Goal: Task Accomplishment & Management: Manage account settings

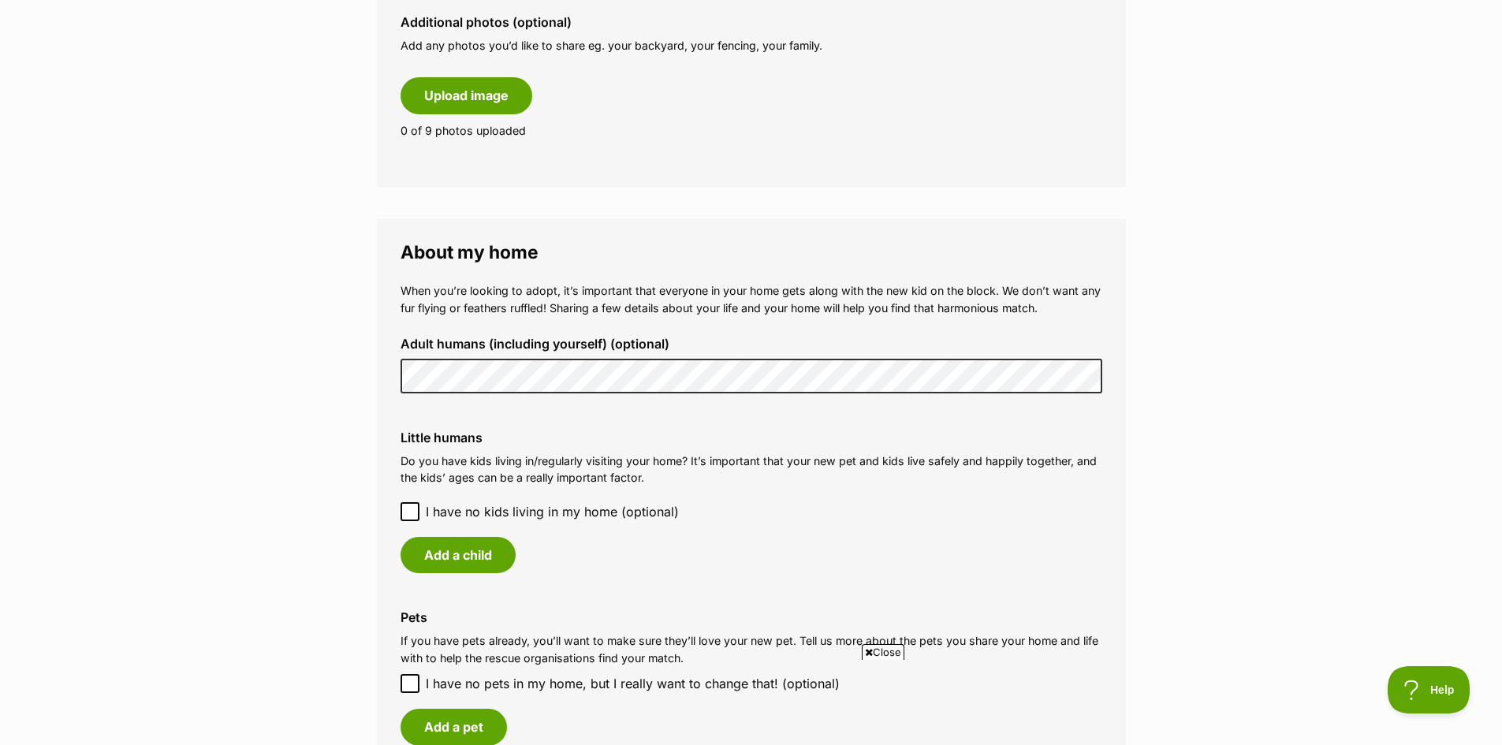
scroll to position [946, 0]
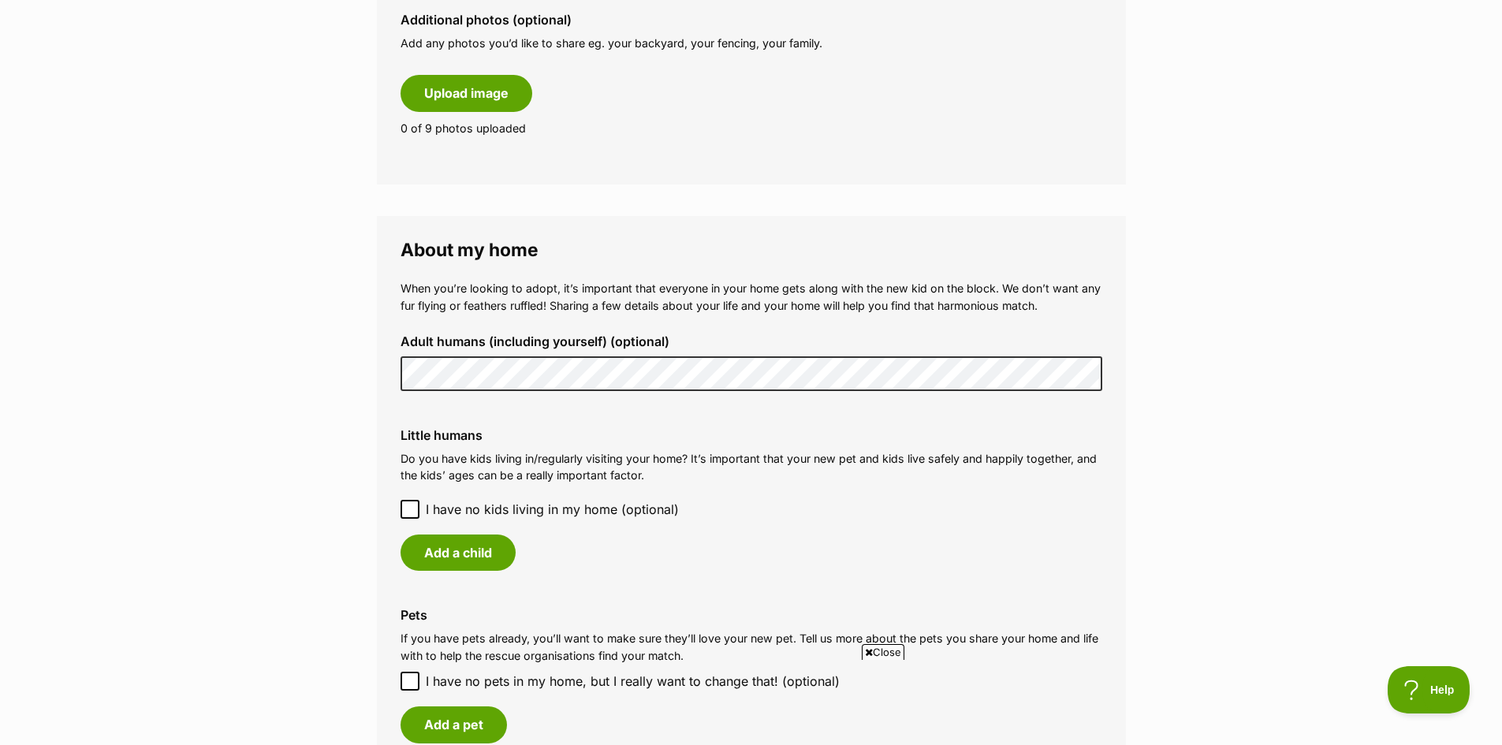
click at [408, 512] on icon at bounding box center [409, 509] width 11 height 11
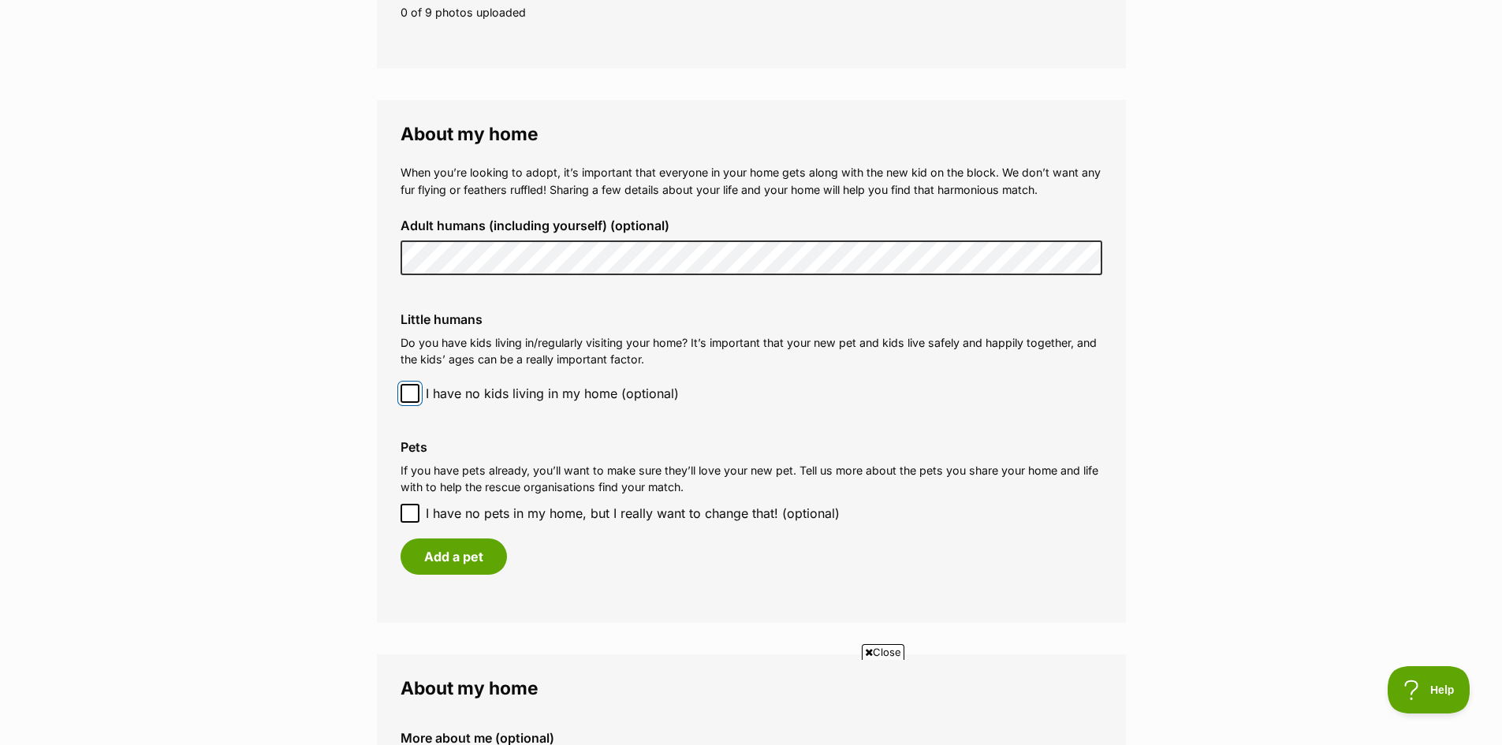
scroll to position [1183, 0]
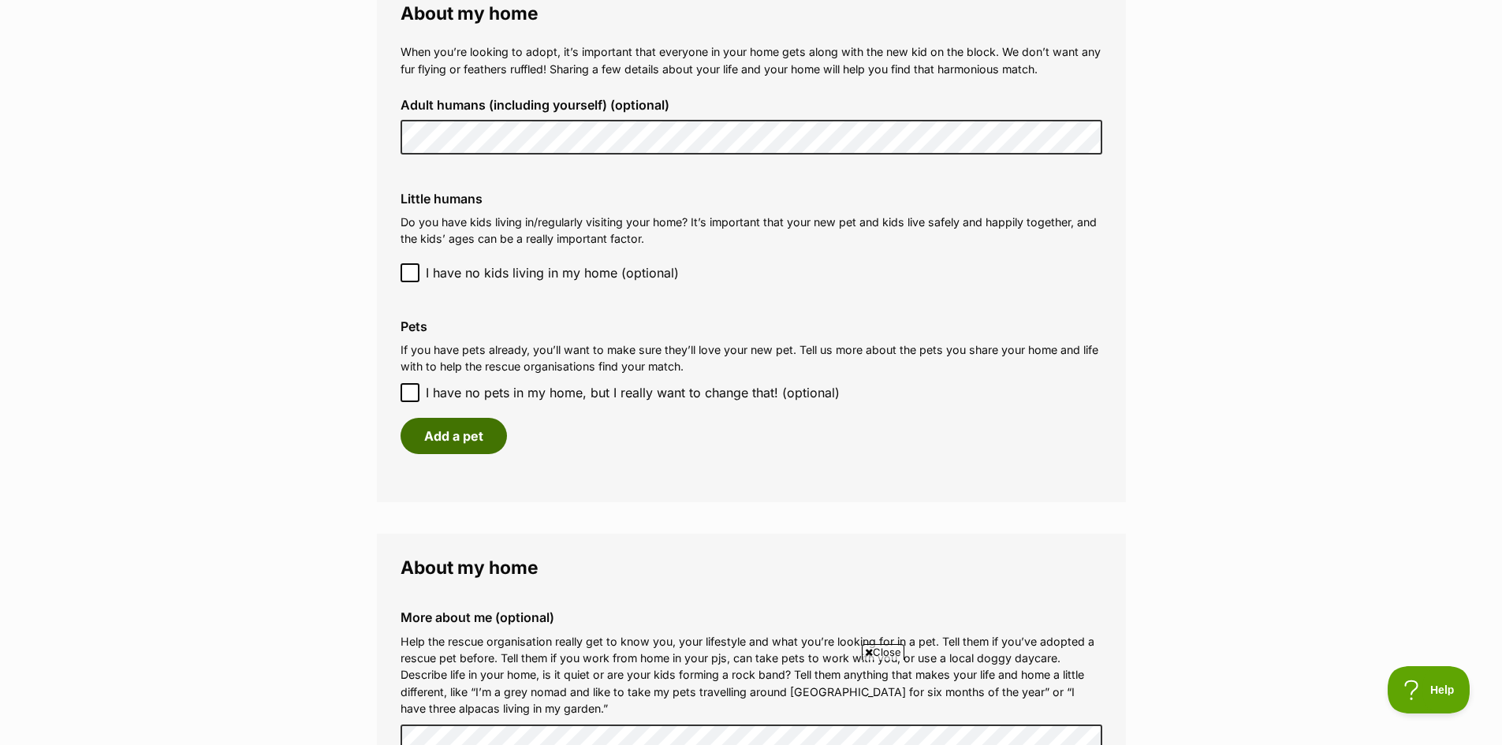
click at [460, 431] on button "Add a pet" at bounding box center [454, 436] width 106 height 36
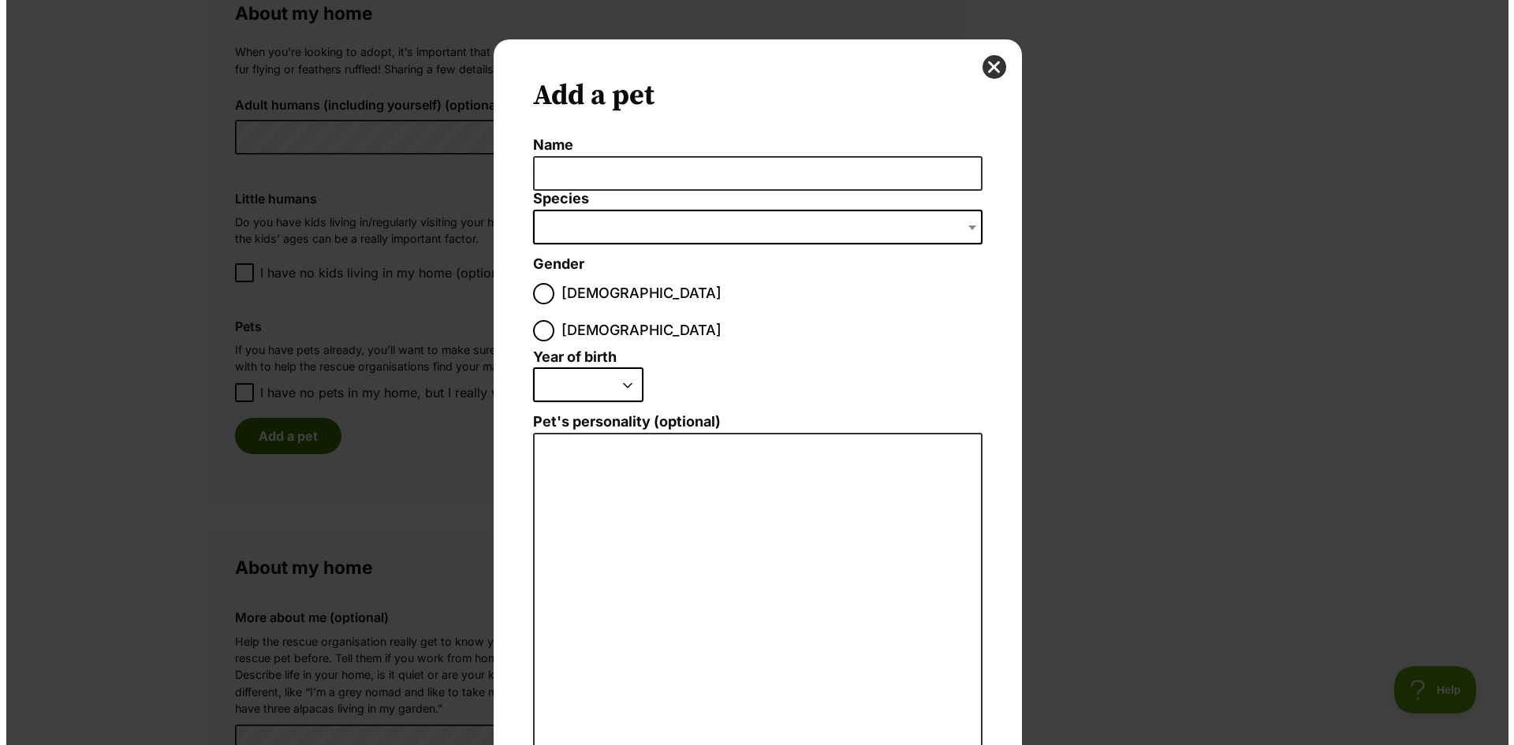
scroll to position [0, 0]
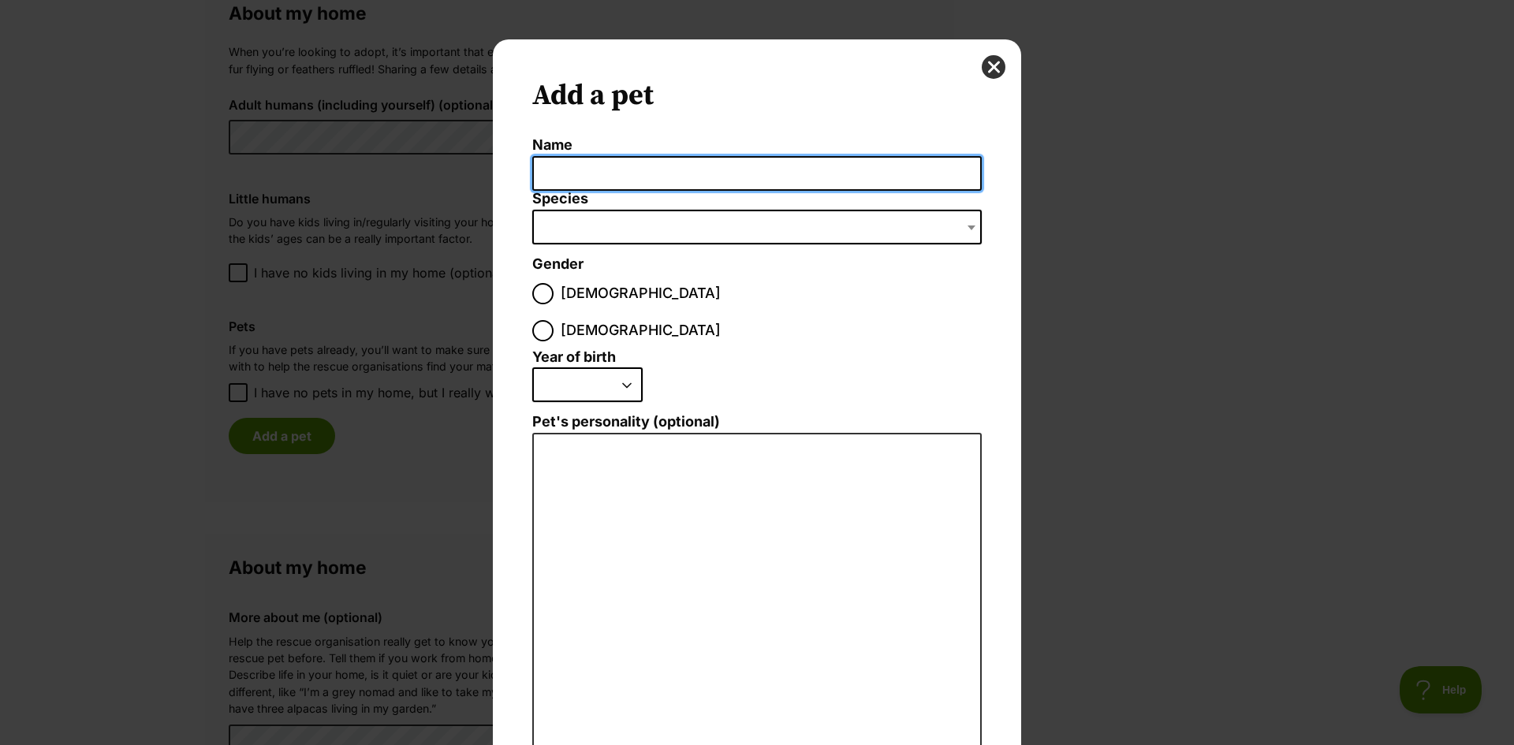
click at [599, 174] on input "Name" at bounding box center [756, 173] width 449 height 35
type input "Coco"
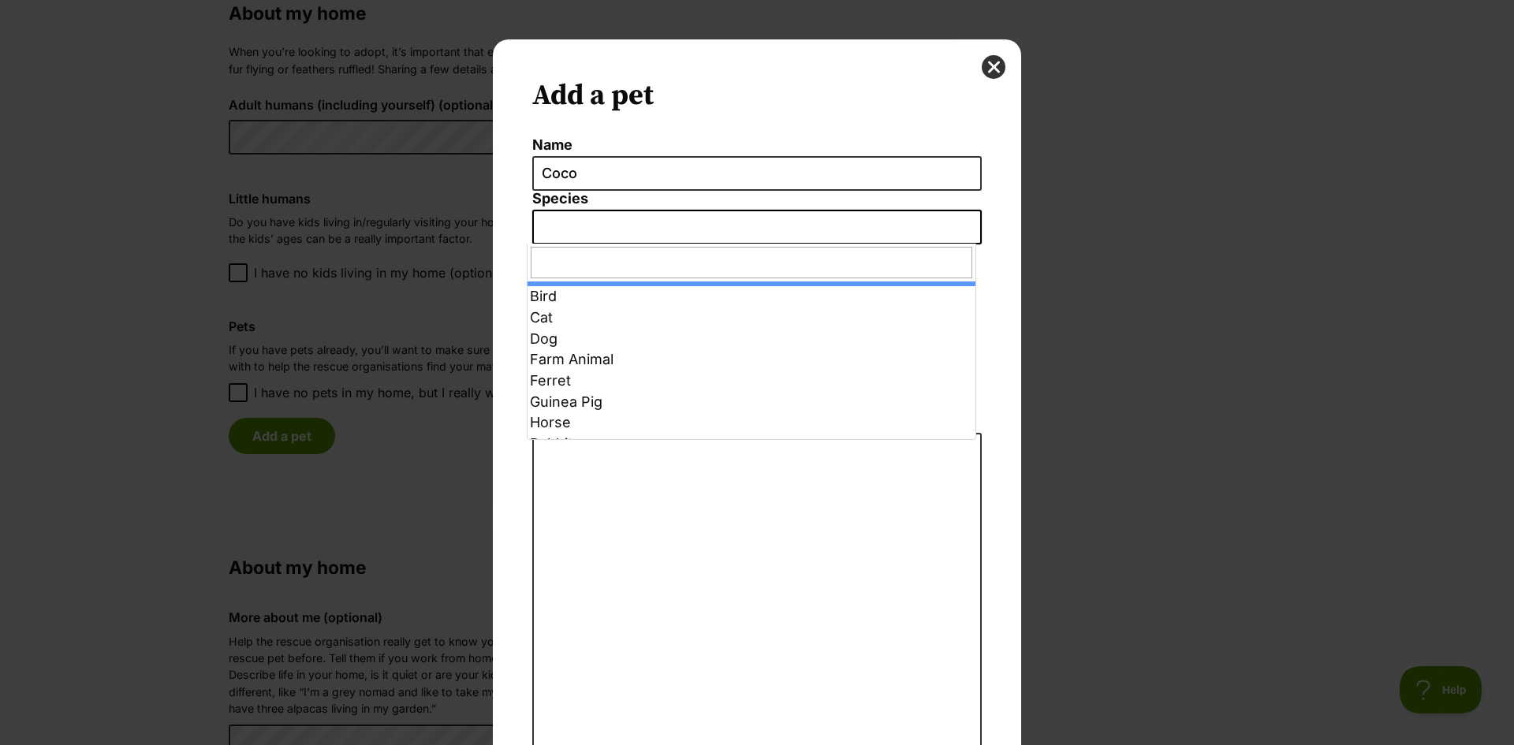
click at [604, 228] on span "Dialog Window - Close (Press escape to close)" at bounding box center [756, 227] width 449 height 35
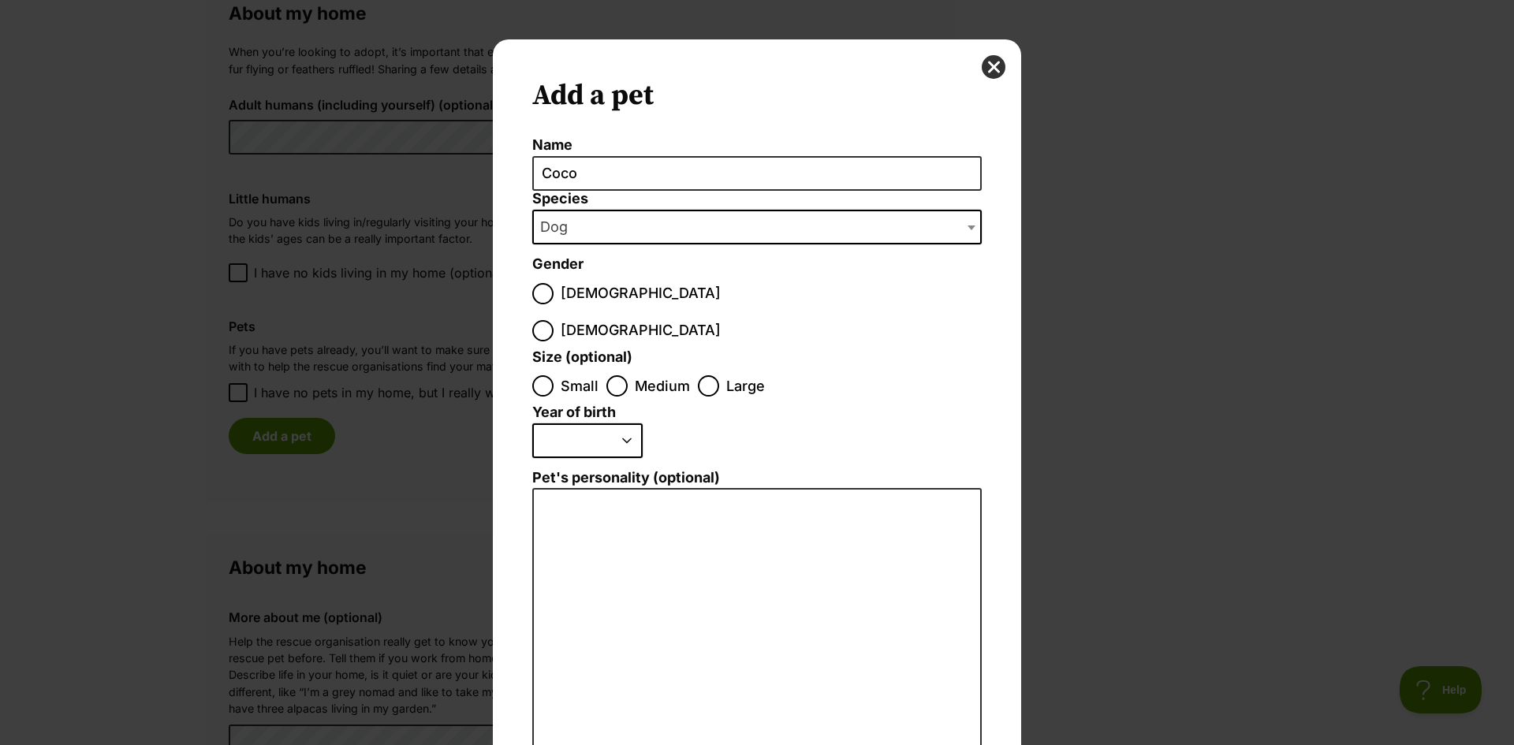
select select "1"
click at [553, 320] on input "[DEMOGRAPHIC_DATA]" at bounding box center [542, 330] width 21 height 21
radio input "true"
click at [614, 375] on input "Medium" at bounding box center [616, 385] width 21 height 21
radio input "true"
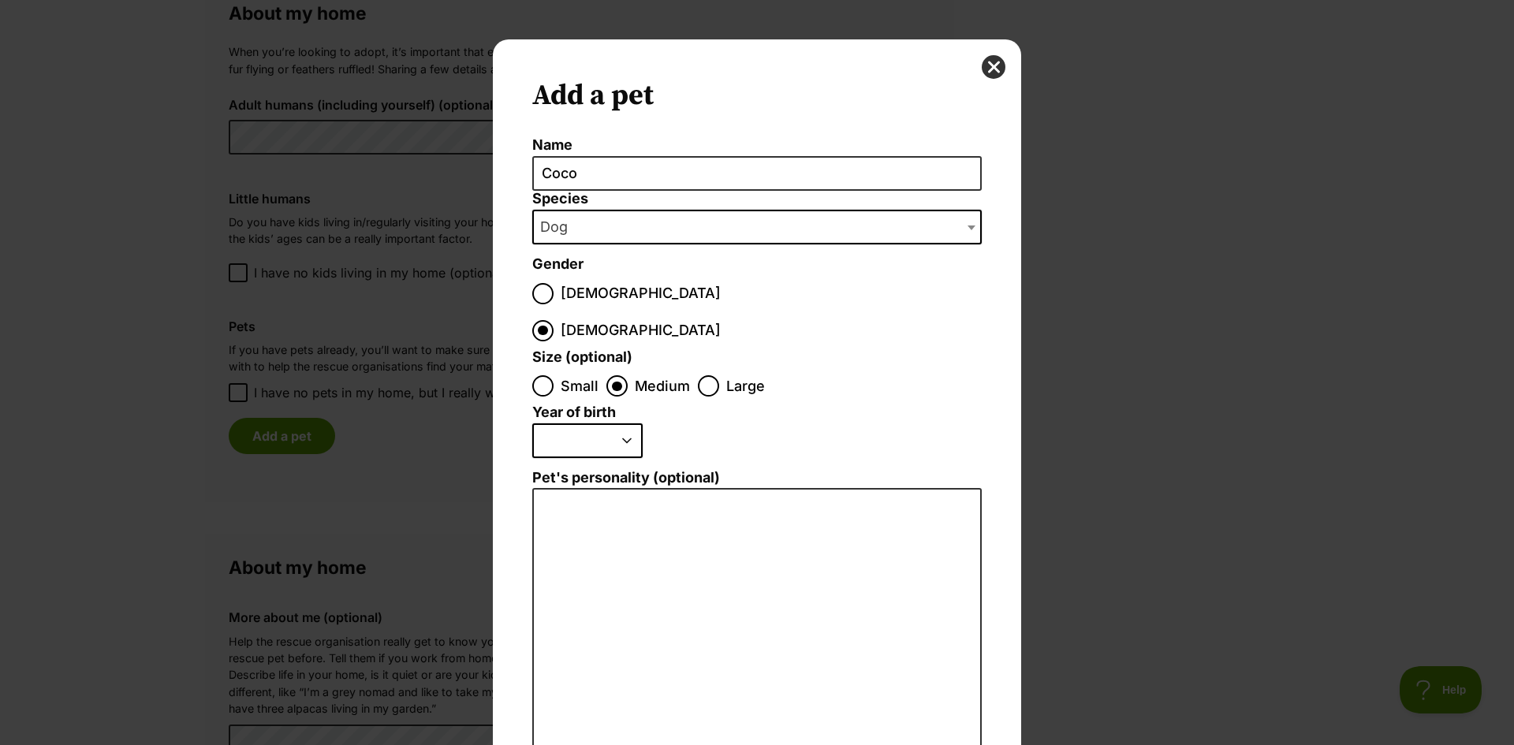
click at [613, 423] on select "2025 2024 2023 2022 2021 2020 2019 2018 2017 2016 2015 2014 2013 2012 2011 2010…" at bounding box center [587, 440] width 110 height 35
select select "2018"
click at [532, 423] on select "2025 2024 2023 2022 2021 2020 2019 2018 2017 2016 2015 2014 2013 2012 2011 2010…" at bounding box center [587, 440] width 110 height 35
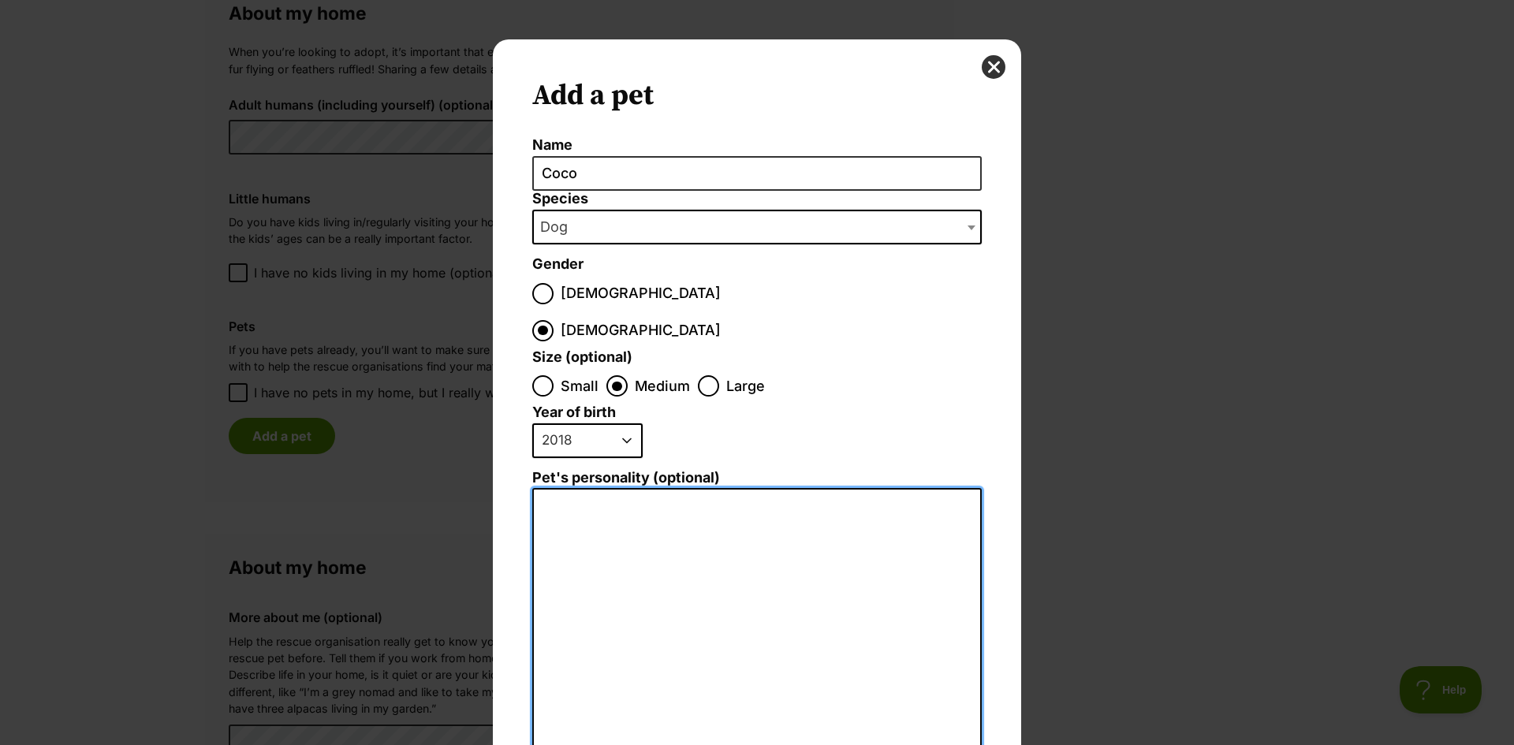
click at [586, 488] on textarea "Pet's personality (optional)" at bounding box center [756, 660] width 449 height 345
click at [598, 488] on textarea "Fun loving, happy girl, loves people , kids, chasing the ball, walks toi the pa…" at bounding box center [756, 660] width 449 height 345
click at [650, 490] on textarea "Fun loving, happy girl, loves people , kids, chasing the ball, walks to the park" at bounding box center [756, 660] width 449 height 345
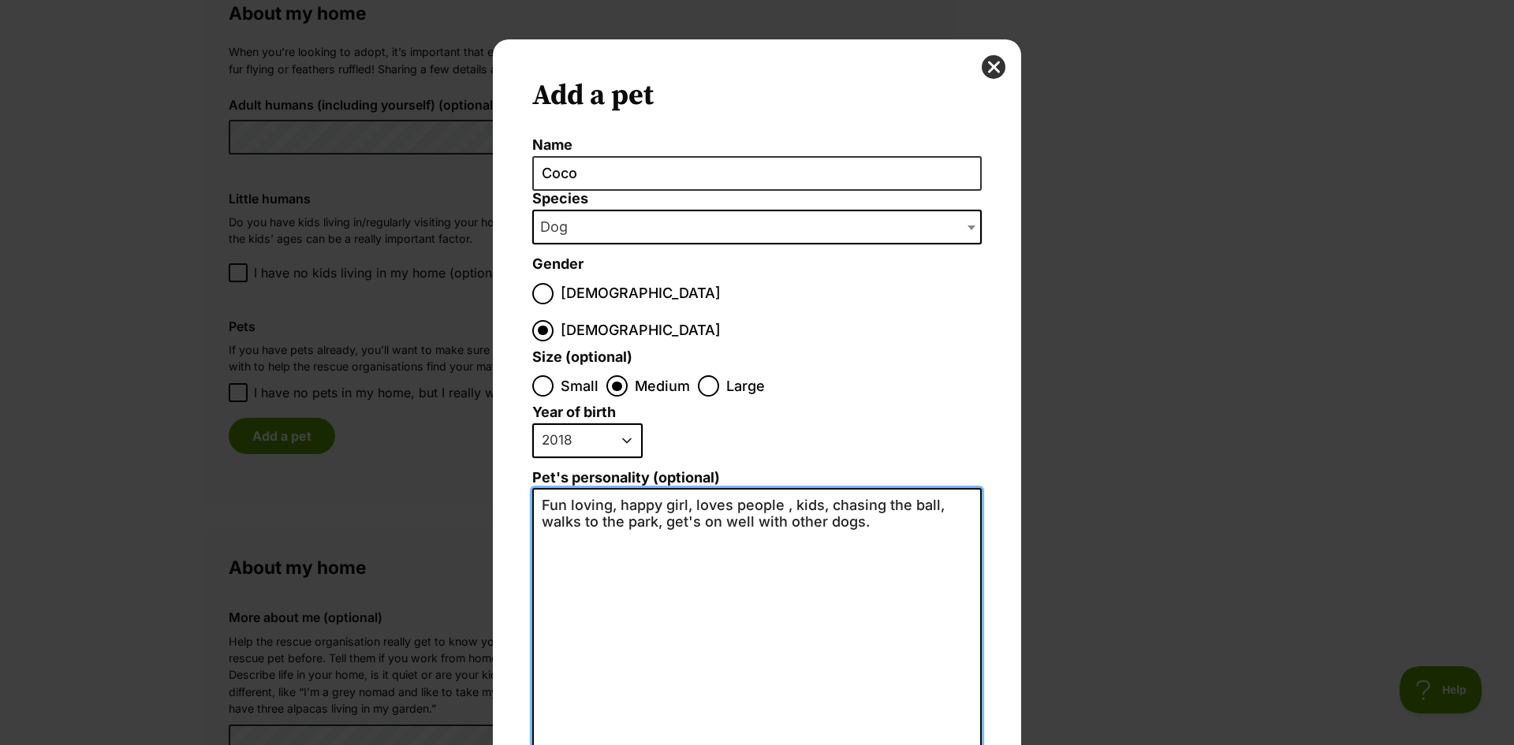
scroll to position [154, 0]
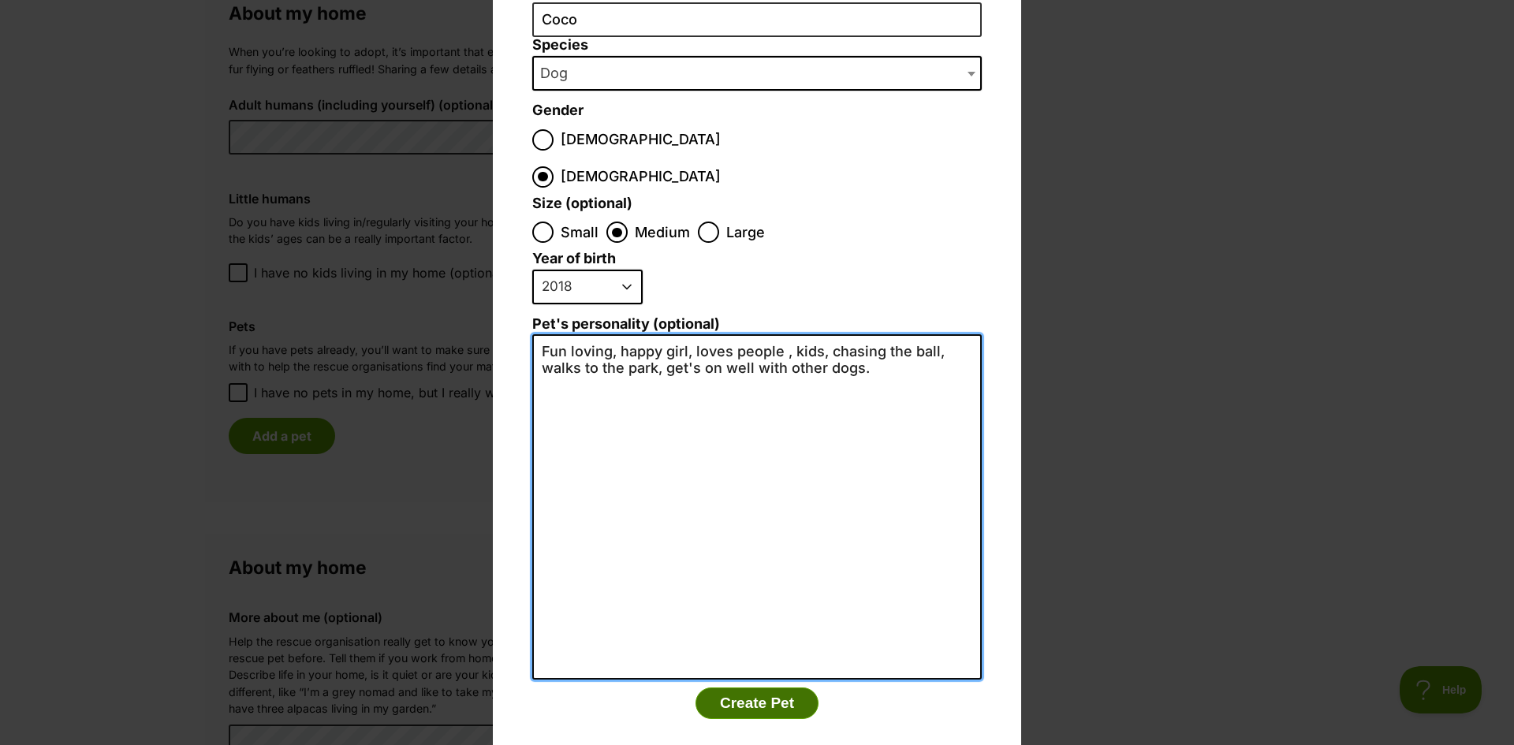
type textarea "Fun loving, happy girl, loves people , kids, chasing the ball, walks to the par…"
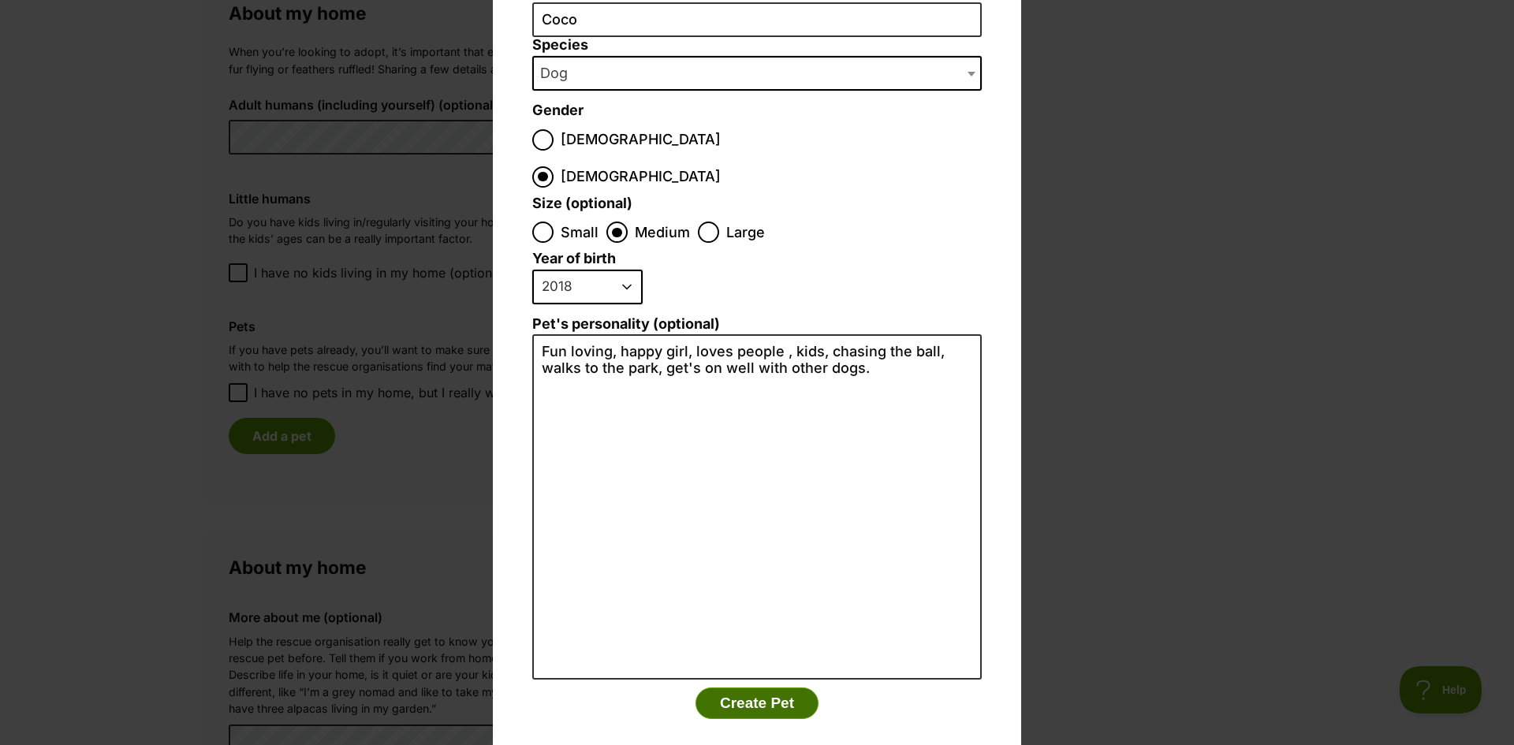
click at [758, 687] on button "Create Pet" at bounding box center [756, 703] width 123 height 32
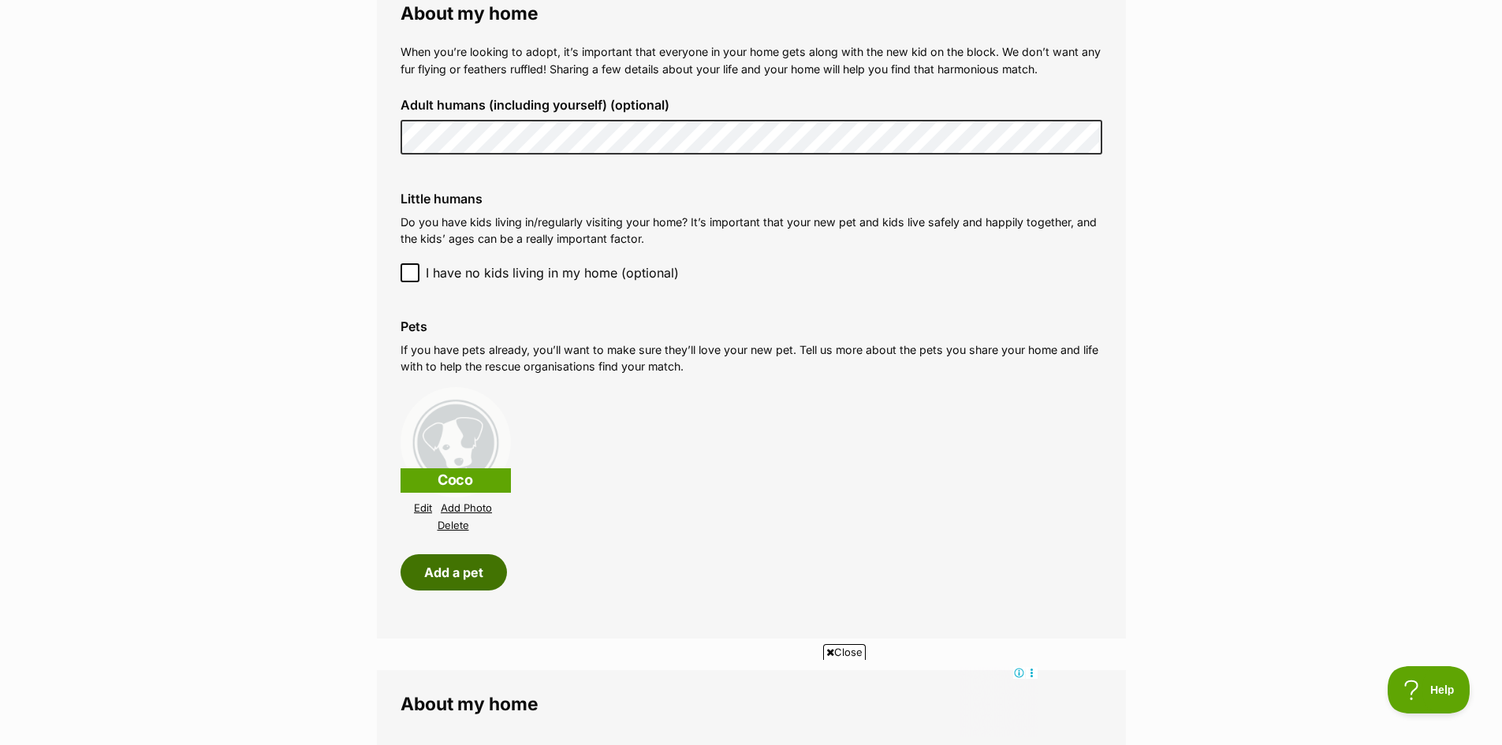
scroll to position [0, 0]
click at [484, 509] on link "Add Photo" at bounding box center [466, 508] width 51 height 12
